Goal: Task Accomplishment & Management: Use online tool/utility

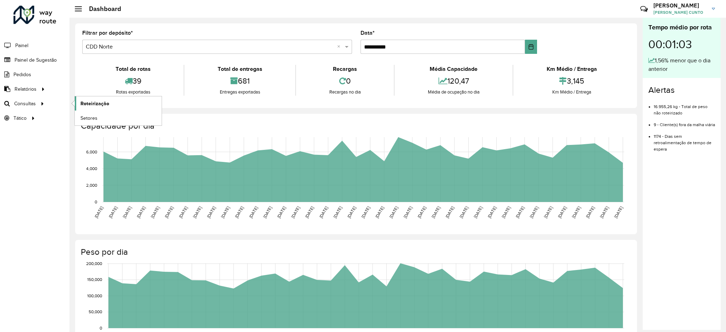
click at [86, 102] on span "Roteirização" at bounding box center [94, 103] width 29 height 7
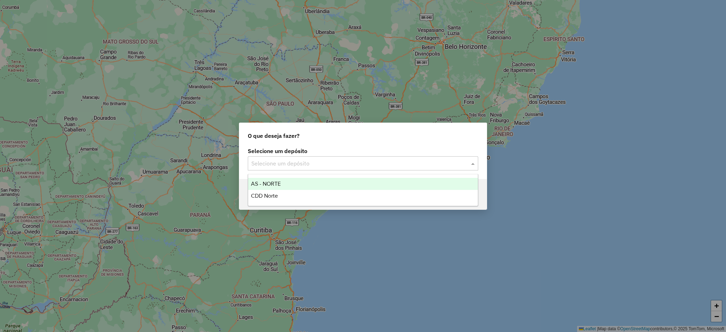
click at [304, 162] on input "text" at bounding box center [355, 163] width 209 height 9
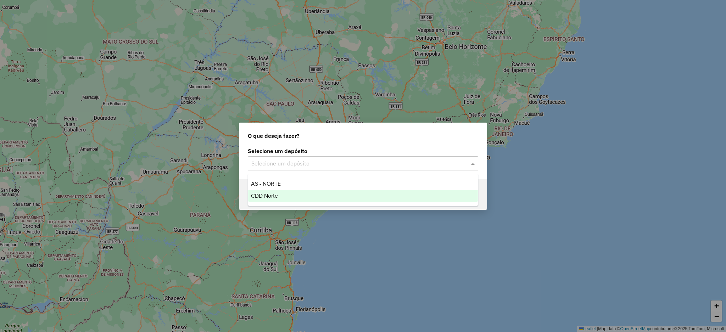
click at [338, 199] on div "CDD Norte" at bounding box center [363, 196] width 230 height 12
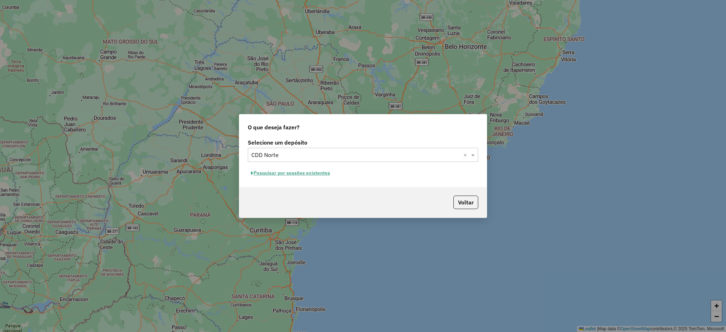
click at [320, 169] on button "Pesquisar por sessões existentes" at bounding box center [290, 173] width 85 height 11
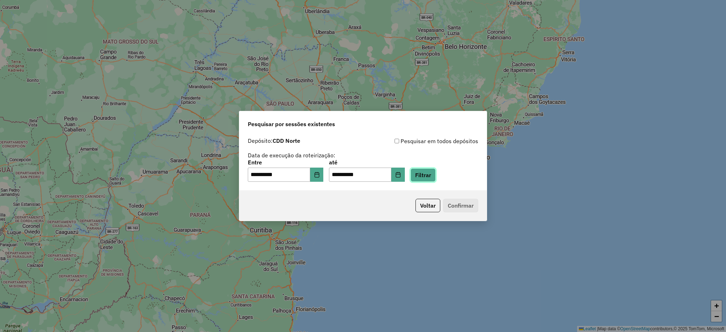
click at [436, 179] on button "Filtrar" at bounding box center [422, 174] width 25 height 13
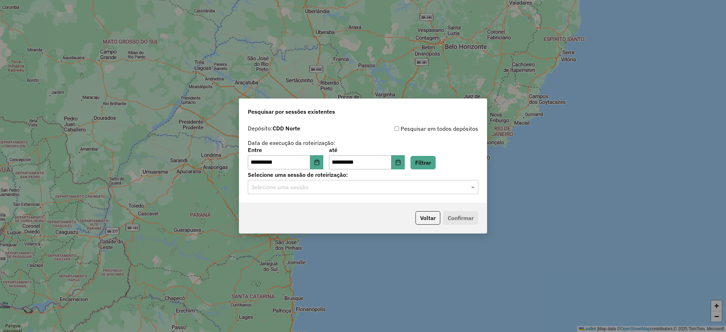
click at [439, 188] on hb-app "**********" at bounding box center [363, 166] width 726 height 332
click at [439, 188] on input "text" at bounding box center [355, 187] width 209 height 9
click at [420, 204] on div "1275187 - 13/09/2025 19:06" at bounding box center [363, 208] width 230 height 12
click at [447, 213] on button "Confirmar" at bounding box center [460, 217] width 35 height 13
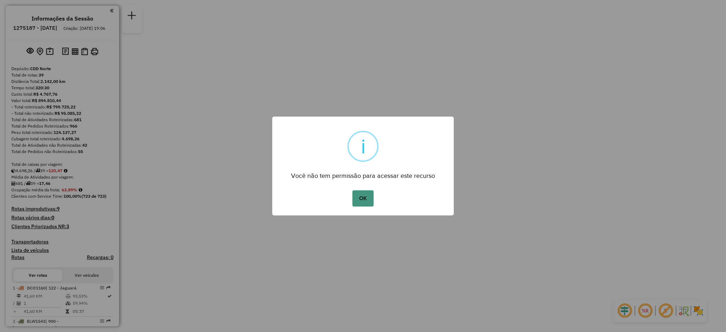
drag, startPoint x: 376, startPoint y: 196, endPoint x: 368, endPoint y: 196, distance: 8.5
click at [368, 196] on div "OK No Cancel" at bounding box center [362, 199] width 181 height 20
click at [368, 196] on button "OK" at bounding box center [362, 198] width 21 height 16
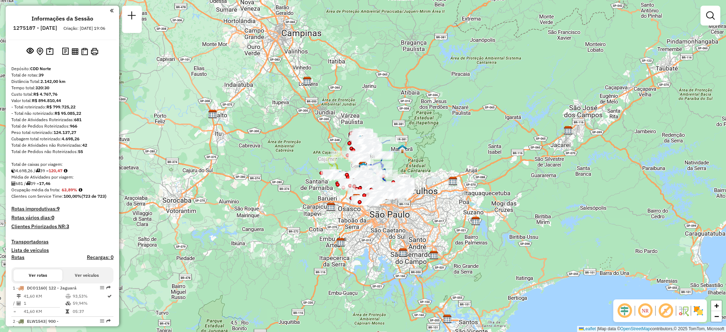
scroll to position [607, 0]
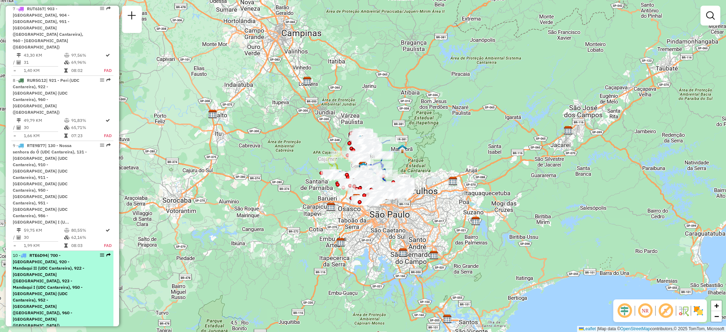
click at [106, 253] on em at bounding box center [108, 255] width 4 height 4
select select "**********"
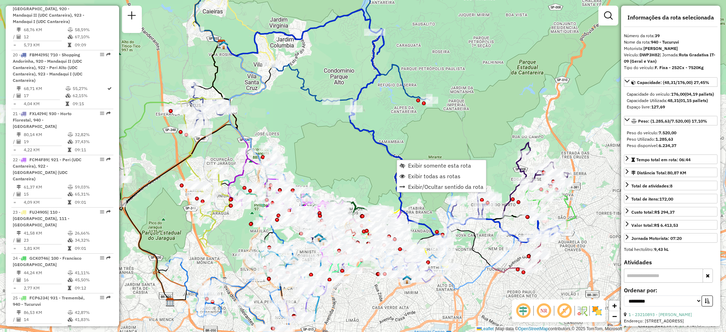
scroll to position [1891, 0]
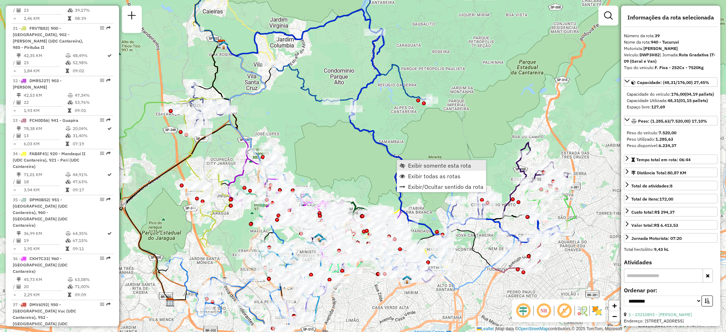
click at [409, 161] on link "Exibir somente esta rota" at bounding box center [441, 165] width 89 height 11
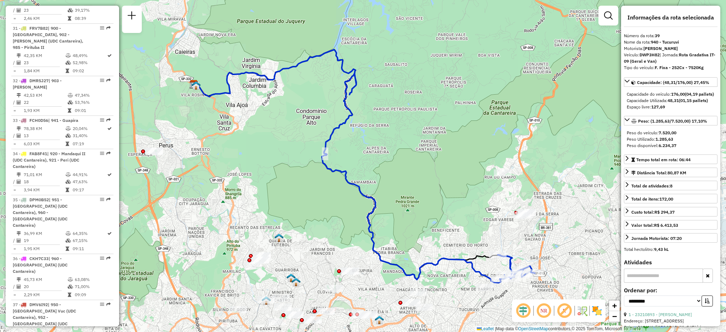
scroll to position [607, 0]
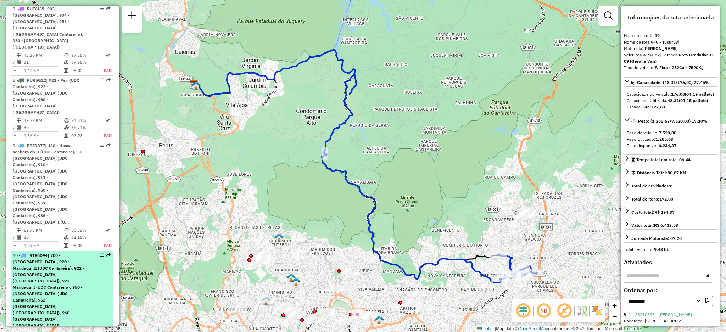
click at [108, 252] on div "10 - RTE6D94 | 700 - [GEOGRAPHIC_DATA], 920 - [GEOGRAPHIC_DATA] (UDC Cantareira…" at bounding box center [62, 290] width 99 height 77
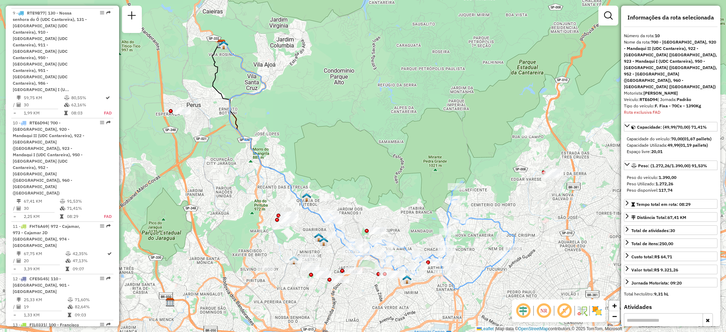
scroll to position [763, 0]
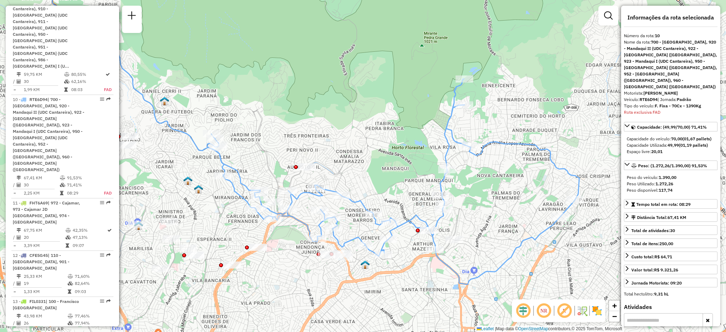
drag, startPoint x: 405, startPoint y: 207, endPoint x: 348, endPoint y: 166, distance: 69.9
click at [348, 166] on div "Janela de atendimento Grade de atendimento Capacidade Transportadoras Veículos …" at bounding box center [363, 166] width 726 height 332
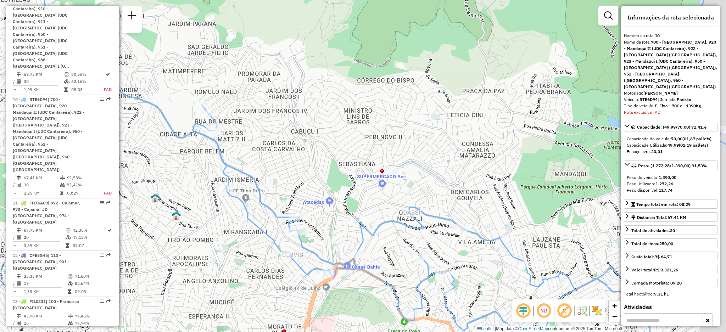
drag, startPoint x: 310, startPoint y: 124, endPoint x: 256, endPoint y: 99, distance: 60.1
click at [256, 99] on div "Janela de atendimento Grade de atendimento Capacidade Transportadoras Veículos …" at bounding box center [363, 166] width 726 height 332
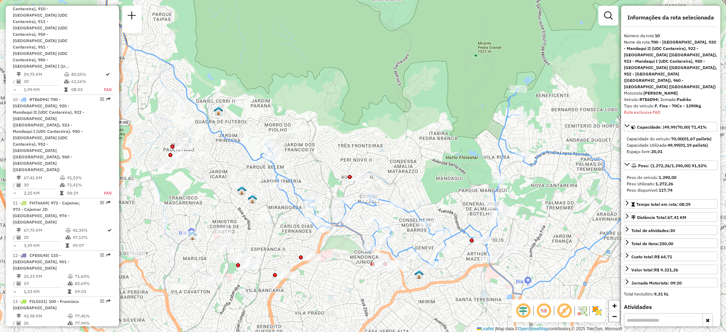
drag, startPoint x: 344, startPoint y: 156, endPoint x: 335, endPoint y: 155, distance: 8.9
click at [335, 155] on div "Janela de atendimento Grade de atendimento Capacidade Transportadoras Veículos …" at bounding box center [363, 166] width 726 height 332
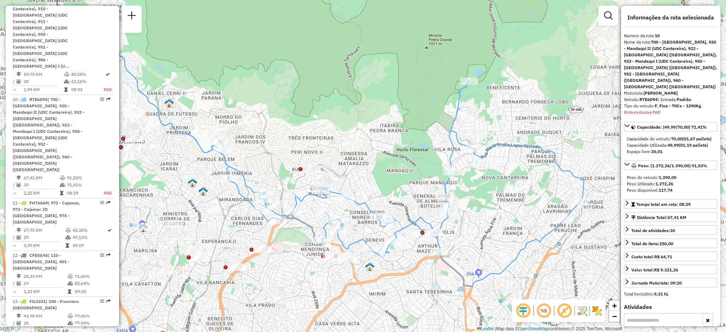
drag, startPoint x: 410, startPoint y: 183, endPoint x: 361, endPoint y: 175, distance: 49.9
click at [361, 175] on div "Janela de atendimento Grade de atendimento Capacidade Transportadoras Veículos …" at bounding box center [363, 166] width 726 height 332
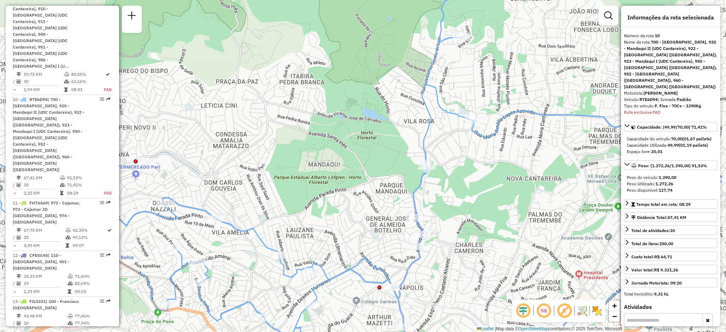
drag, startPoint x: 428, startPoint y: 186, endPoint x: 453, endPoint y: 167, distance: 30.6
click at [453, 167] on div "Janela de atendimento Grade de atendimento Capacidade Transportadoras Veículos …" at bounding box center [363, 166] width 726 height 332
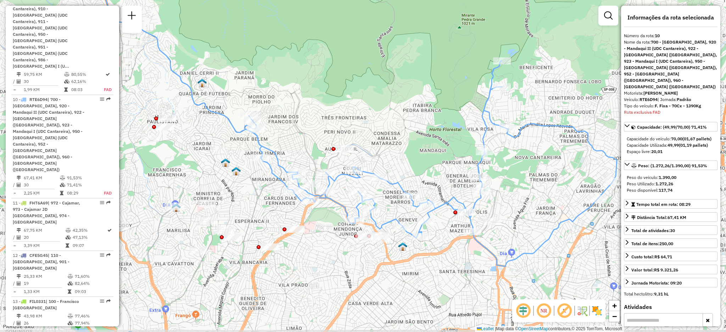
drag, startPoint x: 410, startPoint y: 172, endPoint x: 444, endPoint y: 166, distance: 34.6
click at [444, 166] on div "Janela de atendimento Grade de atendimento Capacidade Transportadoras Veículos …" at bounding box center [363, 166] width 726 height 332
click at [409, 145] on div "Janela de atendimento Grade de atendimento Capacidade Transportadoras Veículos …" at bounding box center [363, 166] width 726 height 332
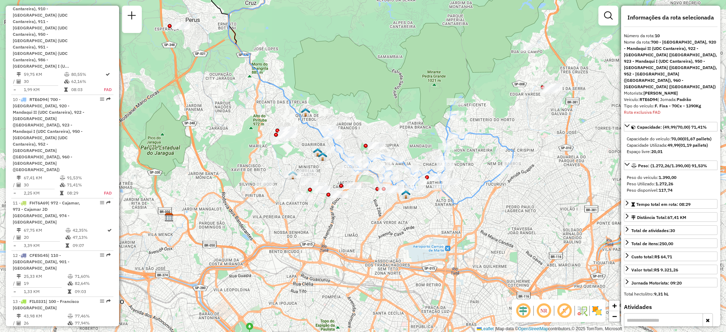
scroll to position [476, 0]
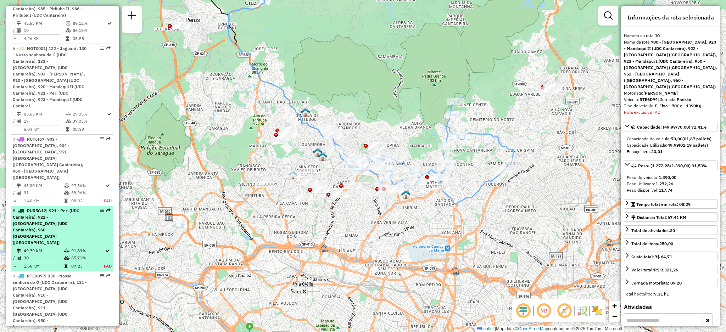
click at [106, 208] on em at bounding box center [108, 210] width 4 height 4
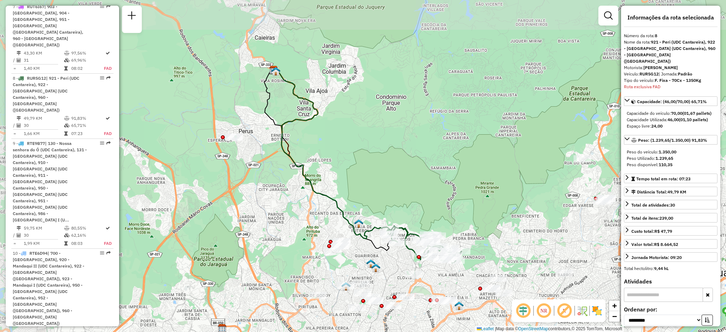
scroll to position [632, 0]
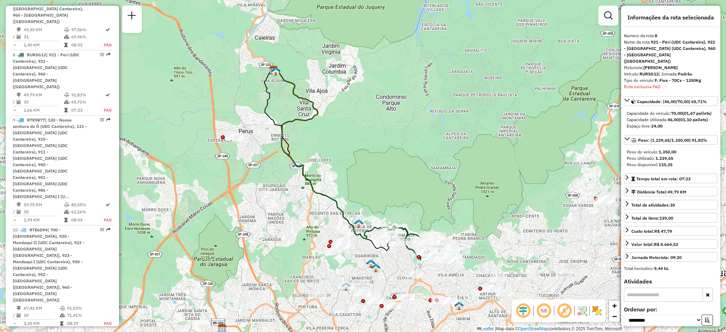
drag, startPoint x: 370, startPoint y: 238, endPoint x: 326, endPoint y: 216, distance: 49.0
click at [326, 216] on icon at bounding box center [333, 155] width 114 height 168
